Goal: Task Accomplishment & Management: Use online tool/utility

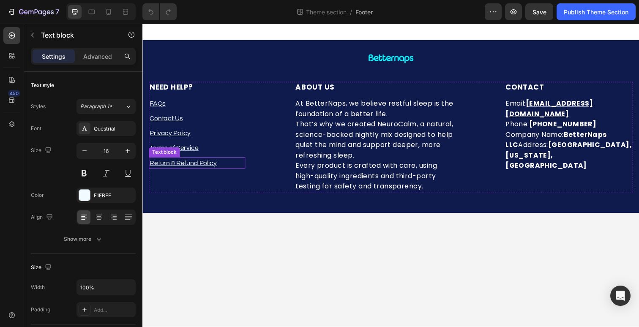
click at [223, 163] on p "Return & Refund Policy" at bounding box center [198, 166] width 97 height 10
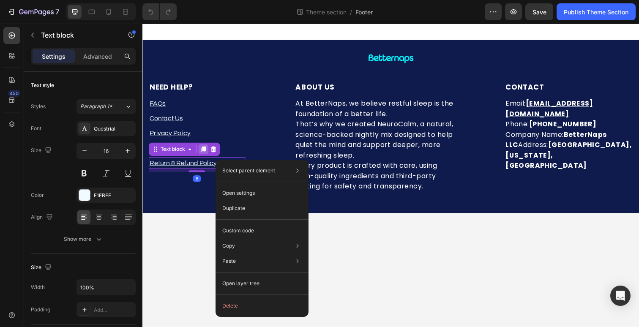
click at [202, 153] on icon at bounding box center [204, 152] width 7 height 7
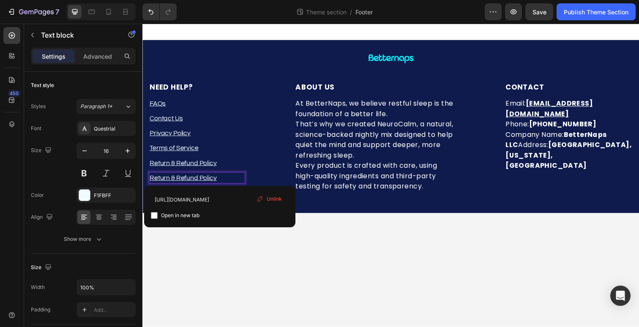
click at [204, 180] on u "Return & Refund Policy" at bounding box center [184, 181] width 69 height 7
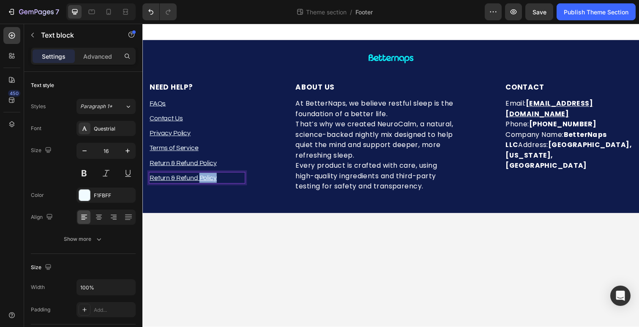
click at [204, 180] on u "Return & Refund Policy" at bounding box center [184, 181] width 69 height 7
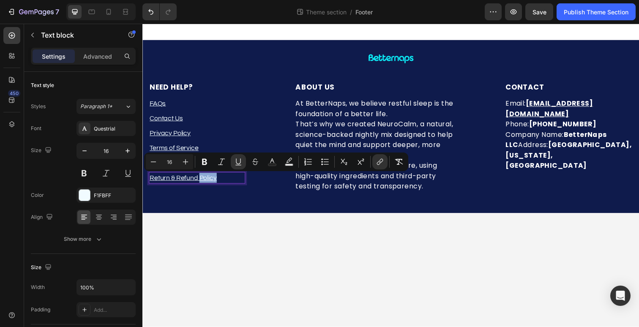
click at [204, 180] on u "Return & Refund Policy" at bounding box center [184, 181] width 69 height 7
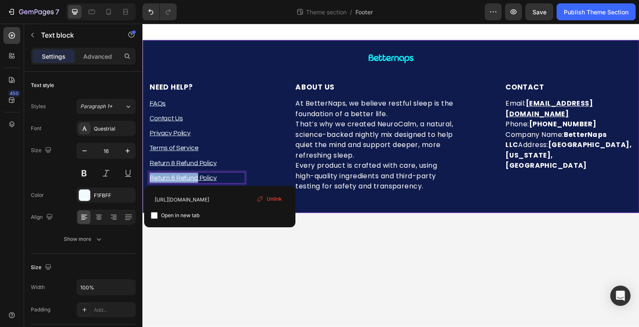
drag, startPoint x: 199, startPoint y: 181, endPoint x: 140, endPoint y: 183, distance: 59.2
click at [143, 183] on html "Image Row NEED HELP? Heading FAQs Text block Contact Us Text block Privacy Poli…" at bounding box center [396, 179] width 507 height 310
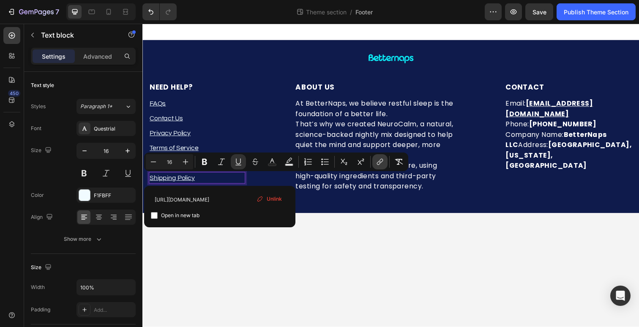
click at [381, 165] on icon "Editor contextual toolbar" at bounding box center [380, 162] width 8 height 8
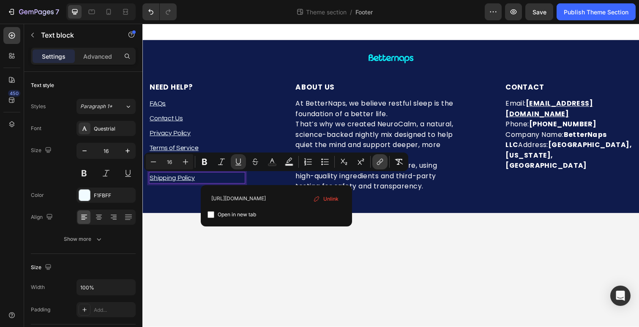
scroll to position [0, 39]
type input "[URL][DOMAIN_NAME]"
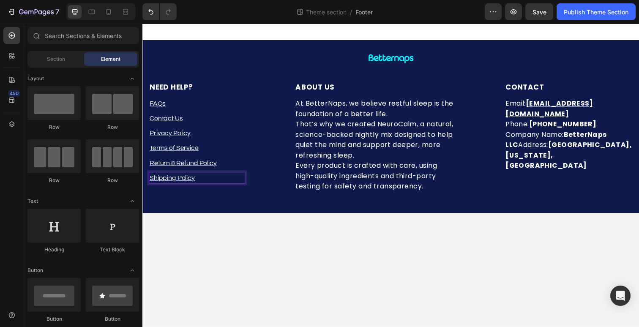
click at [354, 217] on body "Image Row NEED HELP? Heading FAQs Text block Contact Us Text block Privacy Poli…" at bounding box center [396, 179] width 507 height 310
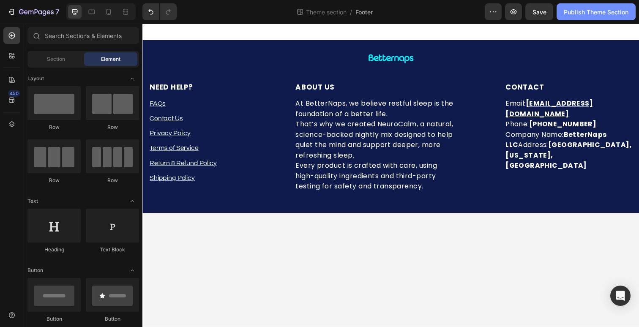
click at [580, 17] on button "Publish Theme Section" at bounding box center [596, 11] width 79 height 17
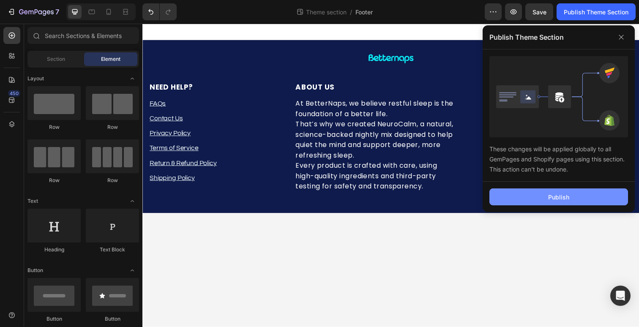
click at [516, 192] on button "Publish" at bounding box center [559, 197] width 139 height 17
